Goal: Task Accomplishment & Management: Manage account settings

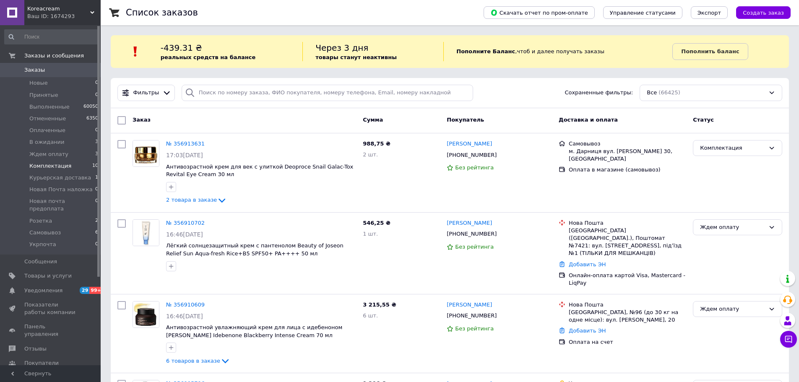
click at [41, 166] on span "Комплектация" at bounding box center [50, 166] width 42 height 8
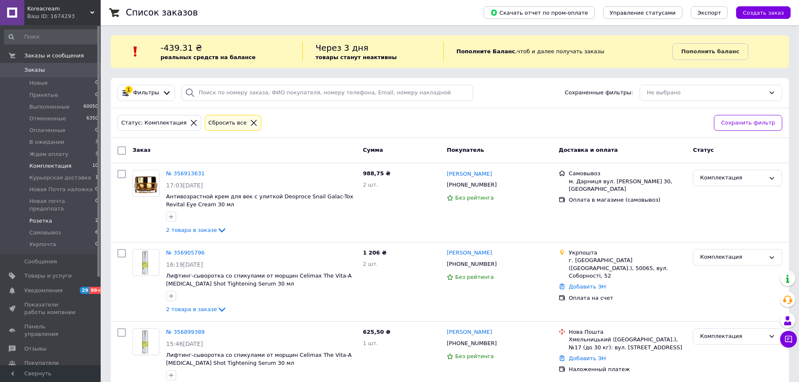
click at [37, 217] on span "Розетка" at bounding box center [40, 221] width 23 height 8
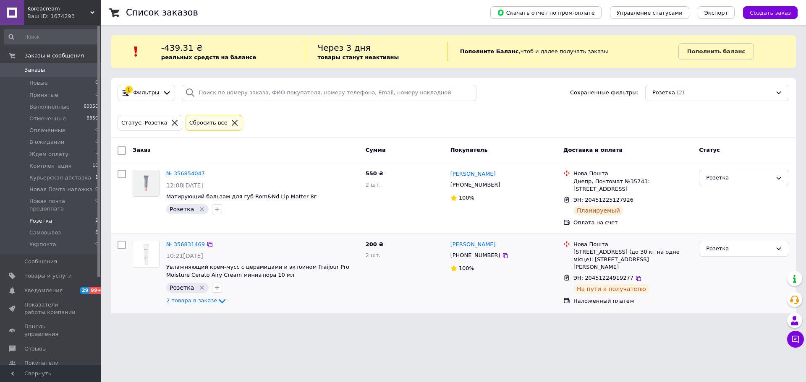
click at [618, 275] on span "ЭН: 20451224919277" at bounding box center [603, 278] width 60 height 6
click at [121, 243] on input "checkbox" at bounding box center [121, 245] width 8 height 8
checkbox input "true"
click at [194, 149] on div "Действия для 1 заказа" at bounding box center [165, 150] width 97 height 13
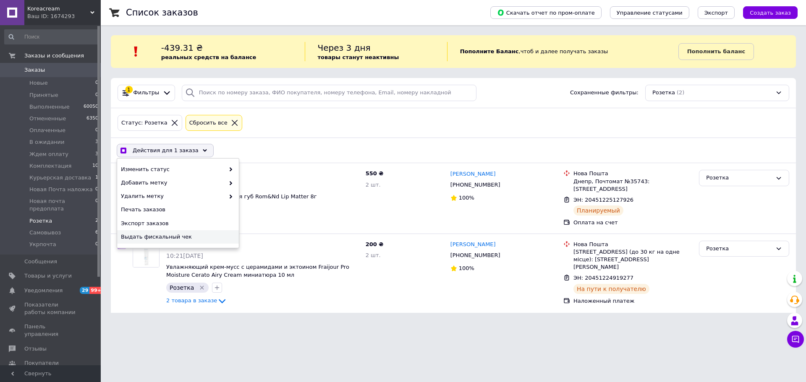
click at [176, 234] on span "Выдать фискальный чек" at bounding box center [177, 237] width 112 height 8
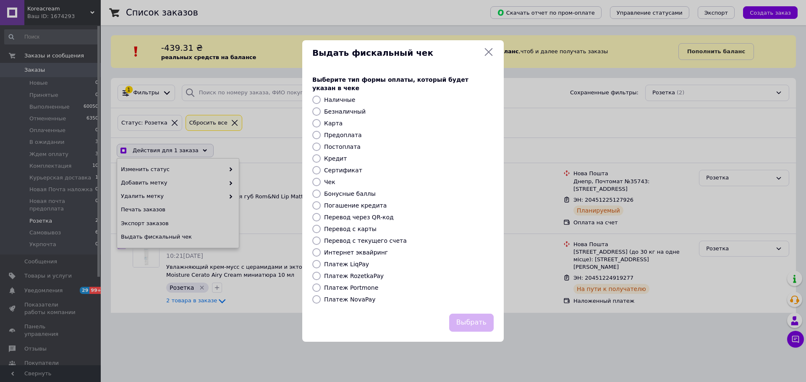
checkbox input "true"
click at [337, 144] on label "Постоплата" at bounding box center [342, 147] width 37 height 7
click at [321, 143] on input "Постоплата" at bounding box center [316, 147] width 8 height 8
radio input "true"
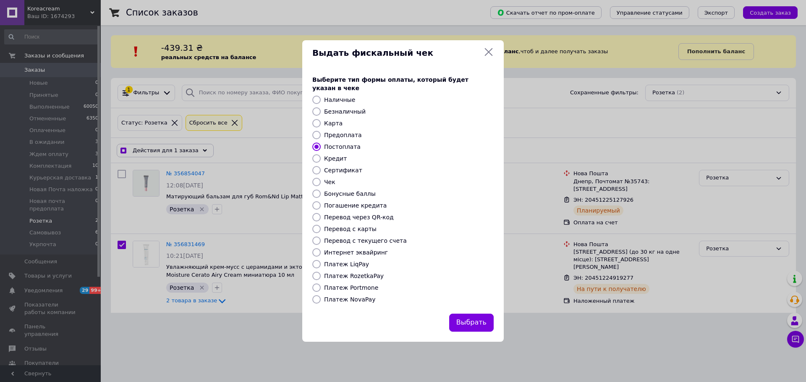
click at [466, 318] on button "Выбрать" at bounding box center [471, 323] width 44 height 18
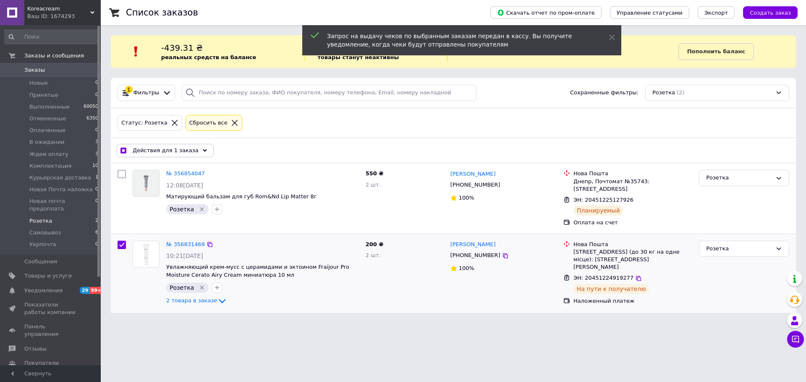
click at [602, 275] on span "ЭН: 20451224919277" at bounding box center [603, 278] width 60 height 6
copy span "20451224919277"
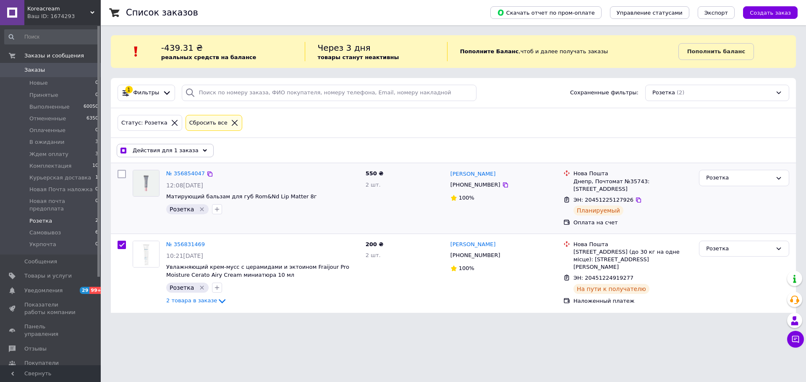
click at [598, 199] on span "ЭН: 20451225127926" at bounding box center [603, 200] width 60 height 6
click at [597, 199] on span "ЭН: 20451225127926" at bounding box center [603, 200] width 60 height 6
copy span "20451225127926"
click at [611, 198] on span "ЭН: 20451225127926" at bounding box center [603, 200] width 60 height 6
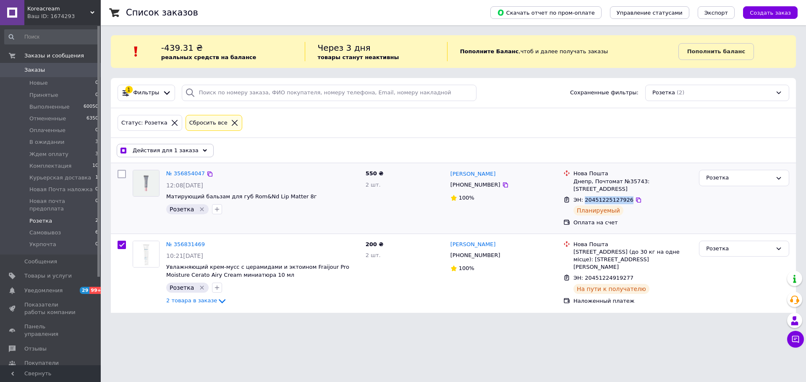
click at [611, 198] on span "ЭН: 20451225127926" at bounding box center [603, 200] width 60 height 6
click at [612, 275] on span "ЭН: 20451224919277" at bounding box center [603, 278] width 60 height 6
checkbox input "true"
copy span "20451224919277"
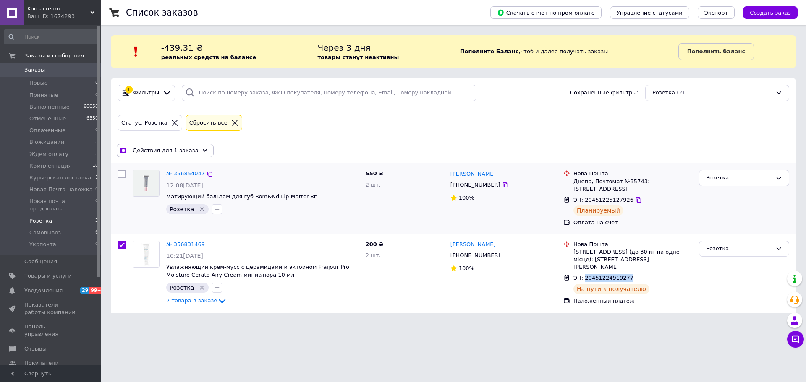
click at [124, 173] on input "checkbox" at bounding box center [121, 174] width 8 height 8
click at [183, 152] on span "Действия для 2 заказов" at bounding box center [167, 151] width 69 height 8
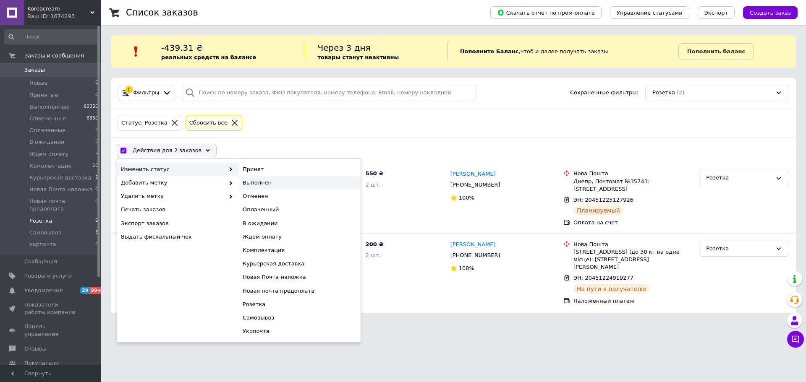
click at [248, 181] on div "Выполнен" at bounding box center [300, 182] width 122 height 13
checkbox input "false"
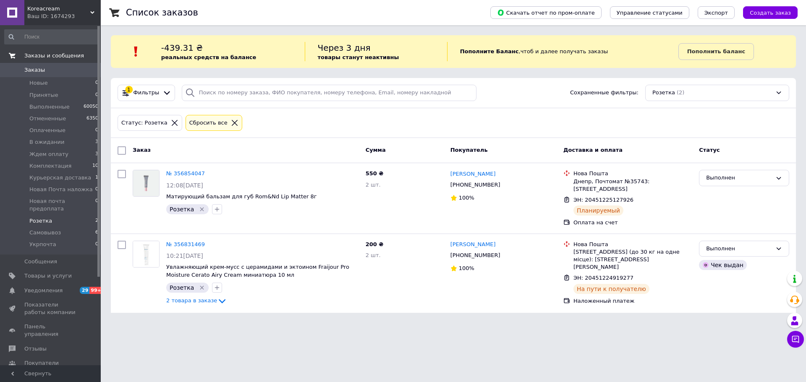
drag, startPoint x: 34, startPoint y: 68, endPoint x: 37, endPoint y: 62, distance: 6.8
click at [35, 68] on span "Заказы" at bounding box center [34, 70] width 21 height 8
